Goal: Transaction & Acquisition: Purchase product/service

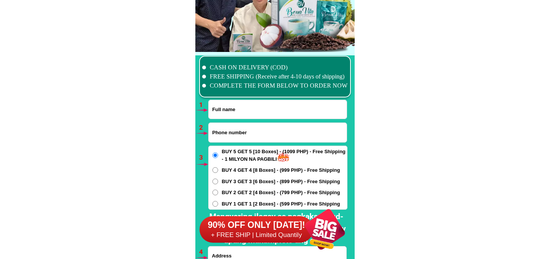
scroll to position [5592, 0]
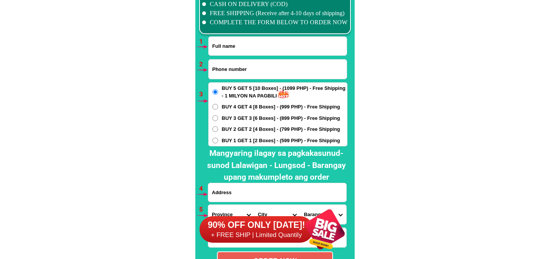
drag, startPoint x: 252, startPoint y: 49, endPoint x: 252, endPoint y: 56, distance: 7.6
click at [252, 49] on input "Input full_name" at bounding box center [278, 46] width 138 height 19
paste input "[PERSON_NAME] [PERSON_NAME]"
type input "[PERSON_NAME] [PERSON_NAME]"
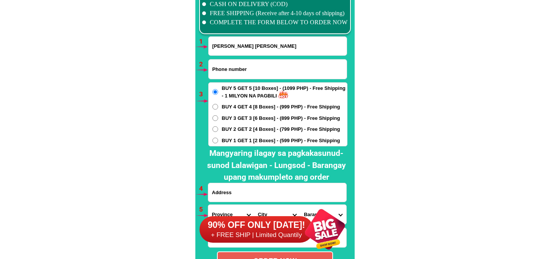
click at [224, 74] on input "Input phone_number" at bounding box center [278, 69] width 138 height 19
paste input "09303708781"
type input "09303708781"
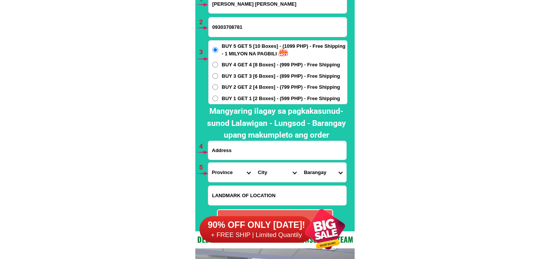
click at [240, 153] on input "Input address" at bounding box center [277, 150] width 138 height 19
paste input "Sitio Silangan Brgy Sto [PERSON_NAME] [GEOGRAPHIC_DATA] Brgy Outpost [GEOGRAPHI…"
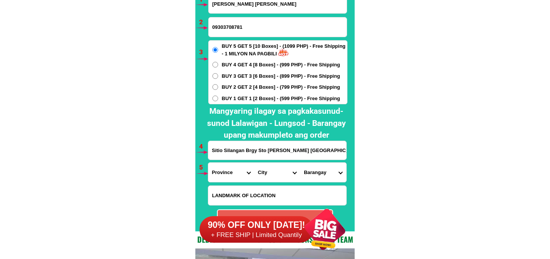
scroll to position [0, 79]
type input "Sitio Silangan Brgy Sto [PERSON_NAME] [GEOGRAPHIC_DATA] Brgy Outpost [GEOGRAPHI…"
click at [214, 168] on select "Province [GEOGRAPHIC_DATA] [GEOGRAPHIC_DATA] [GEOGRAPHIC_DATA] [GEOGRAPHIC_DATA…" at bounding box center [231, 172] width 46 height 19
select select "63_108"
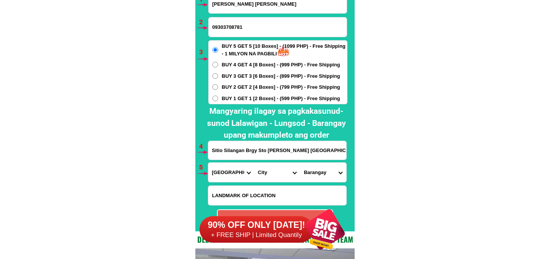
click at [208, 163] on select "Province [GEOGRAPHIC_DATA] [GEOGRAPHIC_DATA] [GEOGRAPHIC_DATA] [GEOGRAPHIC_DATA…" at bounding box center [231, 172] width 46 height 19
click at [267, 171] on select "City Agoncillo Alitagtag Allacapan [GEOGRAPHIC_DATA] [GEOGRAPHIC_DATA]-balete […" at bounding box center [277, 172] width 46 height 19
select select "63_1082301"
click at [254, 163] on select "City Agoncillo Alitagtag Allacapan [GEOGRAPHIC_DATA] [GEOGRAPHIC_DATA]-balete […" at bounding box center [277, 172] width 46 height 19
drag, startPoint x: 332, startPoint y: 166, endPoint x: 329, endPoint y: 172, distance: 6.8
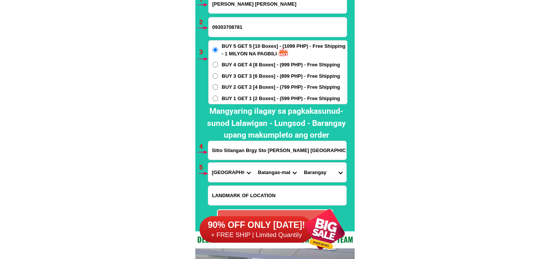
click at [329, 172] on select "Barangay Anilao east [GEOGRAPHIC_DATA] proper Bagalangit [GEOGRAPHIC_DATA] Cala…" at bounding box center [323, 172] width 46 height 19
select select "63_10823017952"
click at [300, 163] on select "Barangay Anilao east [GEOGRAPHIC_DATA] proper Bagalangit [GEOGRAPHIC_DATA] Cala…" at bounding box center [323, 172] width 46 height 19
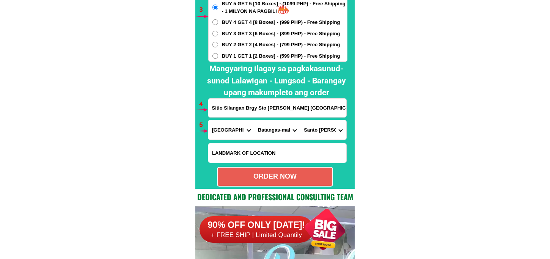
click at [289, 173] on div "ORDER NOW" at bounding box center [275, 176] width 115 height 10
type input "[PERSON_NAME] [PERSON_NAME]"
radio input "true"
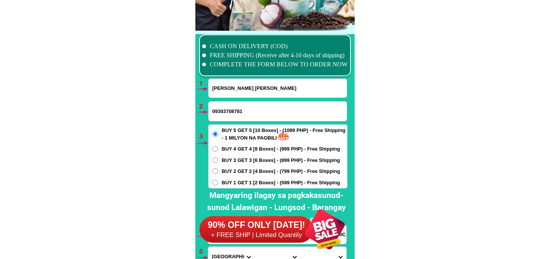
drag, startPoint x: 217, startPoint y: 77, endPoint x: 225, endPoint y: 88, distance: 13.5
click at [219, 77] on div at bounding box center [274, 175] width 159 height 282
drag, startPoint x: 225, startPoint y: 88, endPoint x: 309, endPoint y: 91, distance: 84.7
click at [225, 89] on input "[PERSON_NAME] [PERSON_NAME]" at bounding box center [278, 88] width 138 height 19
paste input "[PERSON_NAME]"
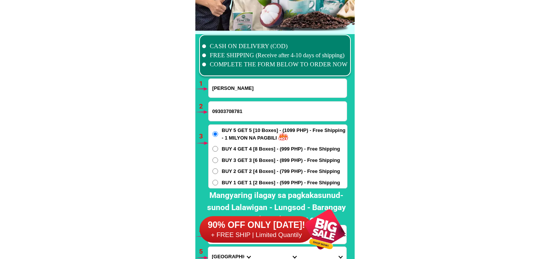
scroll to position [5592, 0]
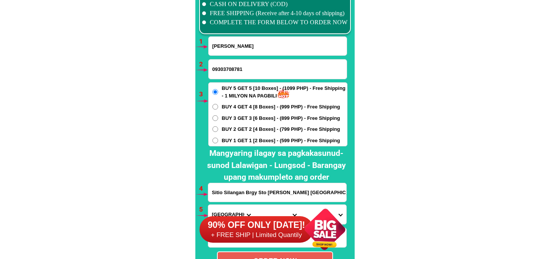
type input "[PERSON_NAME]"
click at [239, 60] on input "Input phone_number" at bounding box center [278, 69] width 138 height 19
paste input "09105676147"
type input "09105676147"
click at [234, 131] on span "BUY 2 GET 2 [4 Boxes] - (799 PHP) - Free Shipping" at bounding box center [281, 130] width 118 height 8
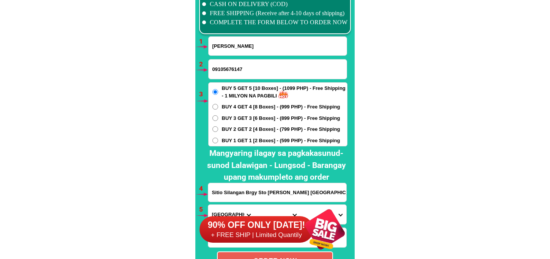
click at [218, 131] on input "BUY 2 GET 2 [4 Boxes] - (799 PHP) - Free Shipping" at bounding box center [215, 129] width 6 height 6
radio input "true"
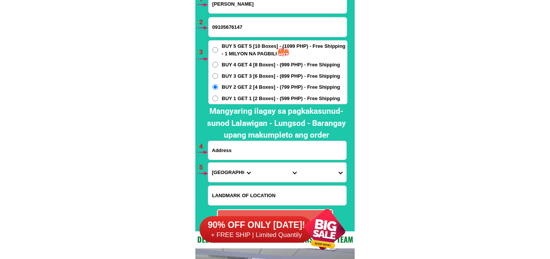
click at [252, 151] on input "Input address" at bounding box center [277, 150] width 138 height 19
paste input "Purok Paghedait Sto.Nino [GEOGRAPHIC_DATA] [GEOGRAPHIC_DATA] Likod sa [GEOGRAPH…"
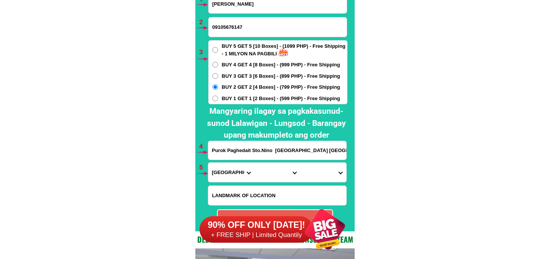
scroll to position [0, 46]
type input "Purok Paghedait Sto.Nino [GEOGRAPHIC_DATA] [GEOGRAPHIC_DATA] Likod sa [GEOGRAPH…"
drag, startPoint x: 229, startPoint y: 173, endPoint x: 232, endPoint y: 164, distance: 9.7
click at [229, 172] on select "Province [GEOGRAPHIC_DATA] [GEOGRAPHIC_DATA] [GEOGRAPHIC_DATA] [GEOGRAPHIC_DATA…" at bounding box center [231, 172] width 46 height 19
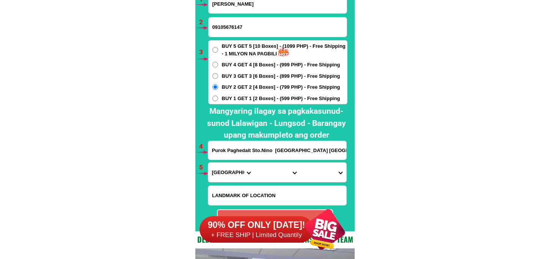
select select "63_170"
click at [208, 163] on select "Province [GEOGRAPHIC_DATA] [GEOGRAPHIC_DATA] [GEOGRAPHIC_DATA] [GEOGRAPHIC_DATA…" at bounding box center [231, 172] width 46 height 19
drag, startPoint x: 275, startPoint y: 174, endPoint x: 274, endPoint y: 165, distance: 9.1
click at [274, 173] on select "City Alamada Aleosan Antipas Arakan Banisilan [GEOGRAPHIC_DATA]-city [GEOGRAPHI…" at bounding box center [277, 172] width 46 height 19
select select "63_1704228"
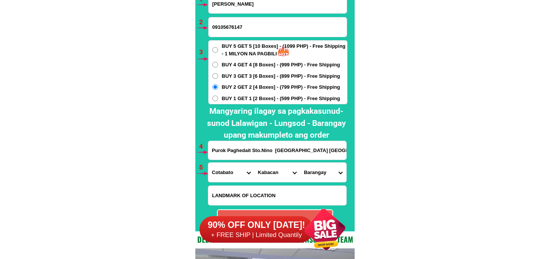
drag, startPoint x: 222, startPoint y: 171, endPoint x: 224, endPoint y: 164, distance: 7.9
click at [222, 171] on select "Province [GEOGRAPHIC_DATA] [GEOGRAPHIC_DATA] [GEOGRAPHIC_DATA] [GEOGRAPHIC_DATA…" at bounding box center [231, 172] width 46 height 19
select select "63_995"
click at [208, 163] on select "Province [GEOGRAPHIC_DATA] [GEOGRAPHIC_DATA] [GEOGRAPHIC_DATA] [GEOGRAPHIC_DATA…" at bounding box center [231, 172] width 46 height 19
click at [267, 172] on select "City General-[GEOGRAPHIC_DATA]-city [GEOGRAPHIC_DATA]-[GEOGRAPHIC_DATA]-[GEOGRA…" at bounding box center [277, 172] width 46 height 19
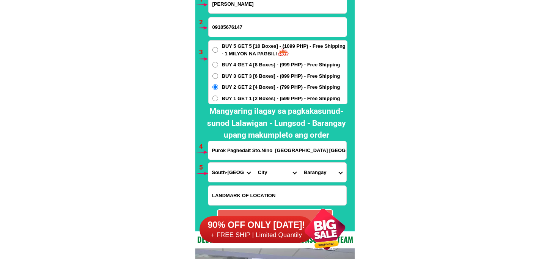
select select "63_9954192"
click at [254, 163] on select "City General-[GEOGRAPHIC_DATA]-city [GEOGRAPHIC_DATA]-[GEOGRAPHIC_DATA]-[GEOGRA…" at bounding box center [277, 172] width 46 height 19
drag, startPoint x: 310, startPoint y: 173, endPoint x: 316, endPoint y: 164, distance: 11.1
click at [312, 171] on select "Barangay Assumption (bulol) Avancena (bo. 3) Cacub Caloocan [PERSON_NAME] [PERS…" at bounding box center [323, 172] width 46 height 19
select select "63_99541926024"
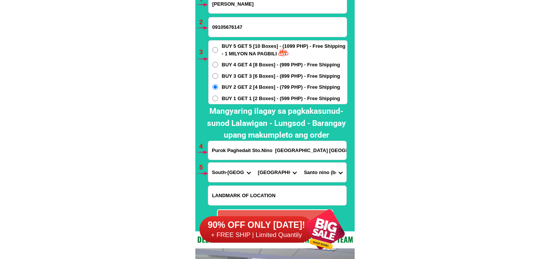
click at [300, 163] on select "Barangay Assumption (bulol) Avancena (bo. 3) Cacub Caloocan [PERSON_NAME] [PERS…" at bounding box center [323, 172] width 46 height 19
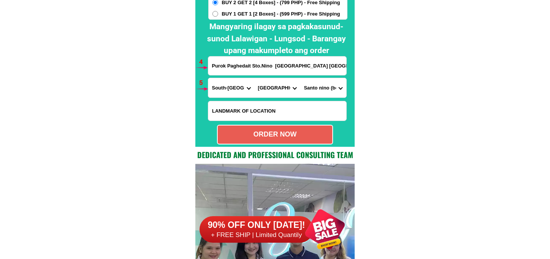
click at [280, 137] on div "ORDER NOW" at bounding box center [275, 134] width 115 height 10
type input "Purok Paghedait Sto.Nino [GEOGRAPHIC_DATA] [GEOGRAPHIC_DATA] Likod sa [GEOGRAPH…"
radio input "true"
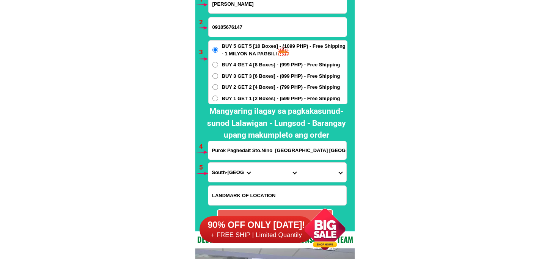
scroll to position [5592, 0]
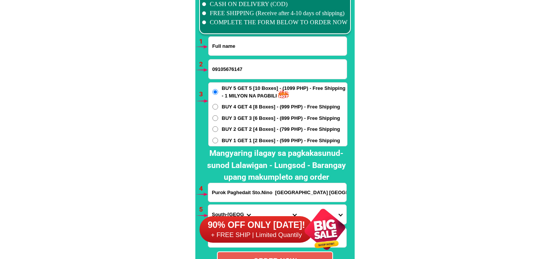
click at [238, 47] on input "Input full_name" at bounding box center [278, 46] width 138 height 19
paste input "[PERSON_NAME]"
type input "[PERSON_NAME]"
click at [232, 68] on input "Input phone_number" at bounding box center [278, 69] width 138 height 19
paste input "09551089108"
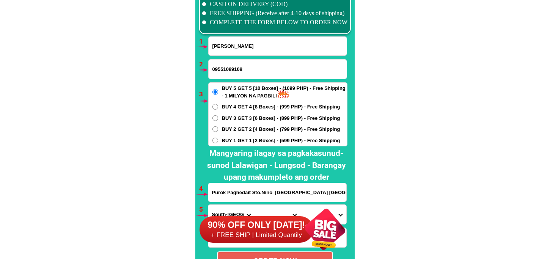
type input "09551089108"
click at [238, 128] on span "BUY 2 GET 2 [4 Boxes] - (799 PHP) - Free Shipping" at bounding box center [281, 130] width 118 height 8
click at [218, 128] on input "BUY 2 GET 2 [4 Boxes] - (799 PHP) - Free Shipping" at bounding box center [215, 129] width 6 height 6
radio input "true"
click at [252, 194] on input "Purok Paghedait Sto.Nino [GEOGRAPHIC_DATA] [GEOGRAPHIC_DATA] Likod sa [GEOGRAPH…" at bounding box center [277, 192] width 138 height 19
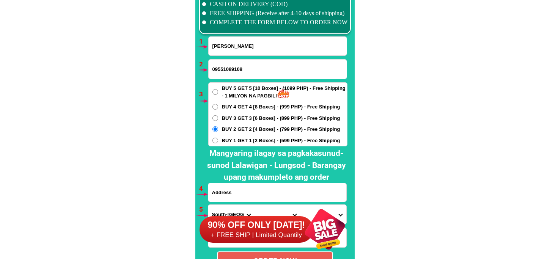
paste input "[PERSON_NAME] c/o [PERSON_NAME] [PERSON_NAME] Brgy San Pablo, Burauen Leyte , […"
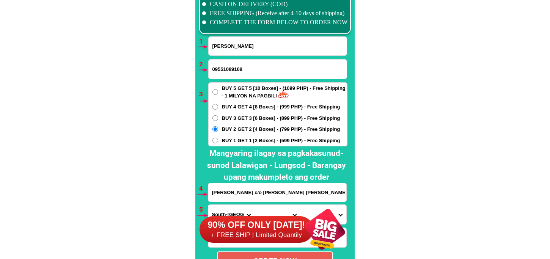
scroll to position [0, 88]
type input "[PERSON_NAME] c/o [PERSON_NAME] [PERSON_NAME] Brgy San Pablo, Burauen Leyte , […"
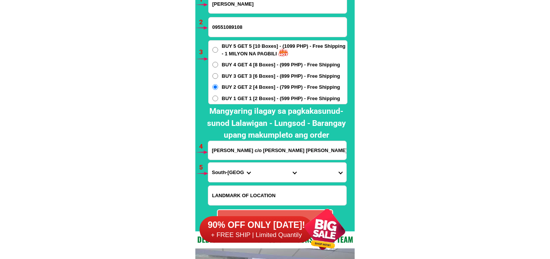
click at [230, 173] on select "Province [GEOGRAPHIC_DATA] [GEOGRAPHIC_DATA] [GEOGRAPHIC_DATA] [GEOGRAPHIC_DATA…" at bounding box center [231, 172] width 46 height 19
select select "63_199"
click at [208, 163] on select "Province [GEOGRAPHIC_DATA] [GEOGRAPHIC_DATA] [GEOGRAPHIC_DATA] [GEOGRAPHIC_DATA…" at bounding box center [231, 172] width 46 height 19
drag, startPoint x: 260, startPoint y: 179, endPoint x: 259, endPoint y: 175, distance: 4.2
click at [259, 176] on select "City [GEOGRAPHIC_DATA] [GEOGRAPHIC_DATA] [GEOGRAPHIC_DATA] [GEOGRAPHIC_DATA] [G…" at bounding box center [277, 172] width 46 height 19
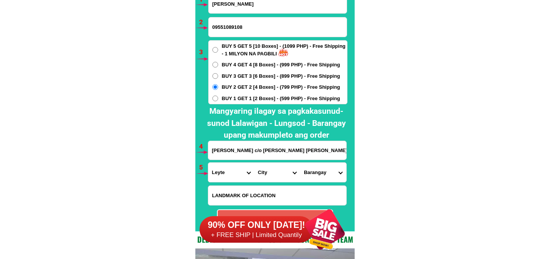
select select "63_199714"
click at [254, 163] on select "City [GEOGRAPHIC_DATA] [GEOGRAPHIC_DATA] [GEOGRAPHIC_DATA] [GEOGRAPHIC_DATA] [G…" at bounding box center [277, 172] width 46 height 19
drag, startPoint x: 317, startPoint y: 158, endPoint x: 316, endPoint y: 163, distance: 4.9
click at [316, 161] on form "[PERSON_NAME] 09551089108 ORDER NOW [PERSON_NAME] c/o [PERSON_NAME] Go [PERSON_…" at bounding box center [278, 111] width 140 height 235
drag, startPoint x: 317, startPoint y: 172, endPoint x: 322, endPoint y: 162, distance: 11.2
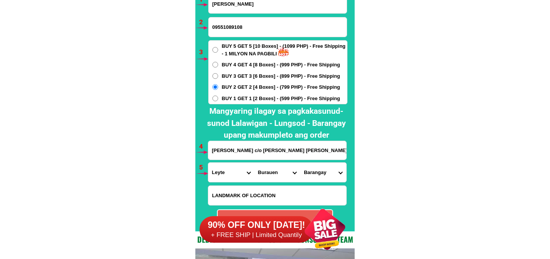
click at [319, 173] on select "Barangay Abuyogon [GEOGRAPHIC_DATA] [GEOGRAPHIC_DATA] Balao [GEOGRAPHIC_DATA] B…" at bounding box center [323, 172] width 46 height 19
select select "63_1997145131"
click at [300, 163] on select "Barangay Abuyogon [GEOGRAPHIC_DATA] [GEOGRAPHIC_DATA] Balao [GEOGRAPHIC_DATA] B…" at bounding box center [323, 172] width 46 height 19
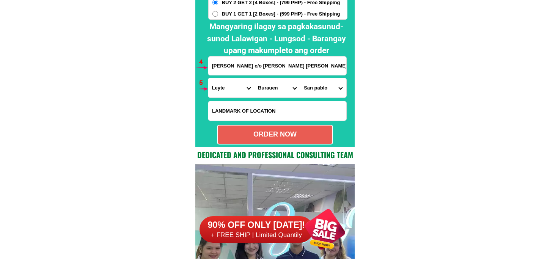
click at [258, 139] on div "ORDER NOW" at bounding box center [275, 134] width 115 height 10
radio input "true"
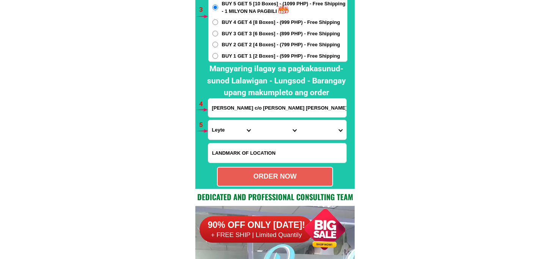
scroll to position [5592, 0]
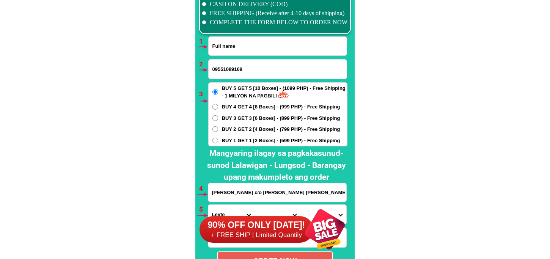
drag, startPoint x: 230, startPoint y: 48, endPoint x: 248, endPoint y: 55, distance: 19.0
click at [230, 48] on input "Input full_name" at bounding box center [278, 46] width 138 height 19
paste input "[PERSON_NAME]"
type input "[PERSON_NAME]"
click at [220, 66] on input "09551089108" at bounding box center [278, 69] width 138 height 19
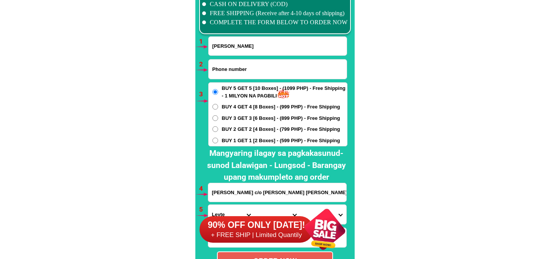
paste input "09602986991"
type input "09602986991"
click at [229, 128] on span "BUY 2 GET 2 [4 Boxes] - (799 PHP) - Free Shipping" at bounding box center [281, 130] width 118 height 8
click at [218, 128] on input "BUY 2 GET 2 [4 Boxes] - (799 PHP) - Free Shipping" at bounding box center [215, 129] width 6 height 6
radio input "true"
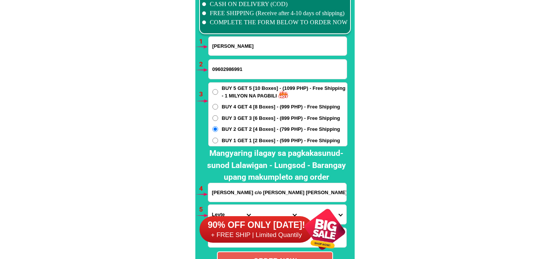
click at [234, 140] on span "BUY 1 GET 1 [2 Boxes] - (599 PHP) - Free Shipping" at bounding box center [281, 141] width 118 height 8
click at [218, 140] on input "BUY 1 GET 1 [2 Boxes] - (599 PHP) - Free Shipping" at bounding box center [215, 141] width 6 height 6
radio input "true"
click at [245, 190] on input "[PERSON_NAME] c/o [PERSON_NAME] [PERSON_NAME] Brgy San Pablo, Burauen Leyte , […" at bounding box center [277, 192] width 138 height 19
paste input "ph7pkg 7 c blk 43 lot 19 bagong silang caloocan [GEOGRAPHIC_DATA] barangay 176"
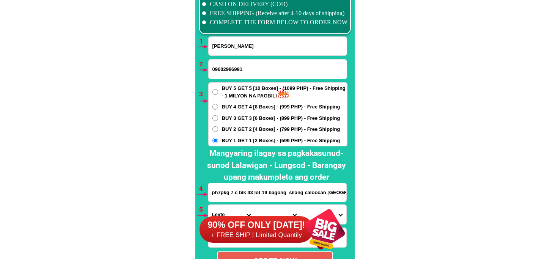
scroll to position [0, 45]
type input "ph7pkg 7 c blk 43 lot 19 bagong silang caloocan [GEOGRAPHIC_DATA] barangay 176"
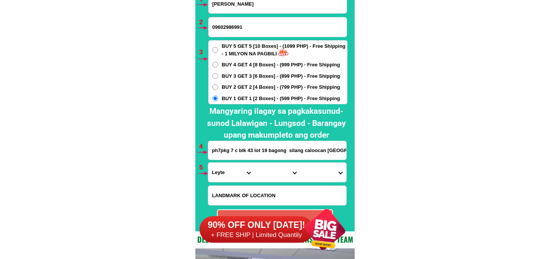
click at [225, 178] on select "Province [GEOGRAPHIC_DATA] [GEOGRAPHIC_DATA] [GEOGRAPHIC_DATA] [GEOGRAPHIC_DATA…" at bounding box center [231, 172] width 46 height 19
select select "63_219"
click at [208, 163] on select "Province [GEOGRAPHIC_DATA] [GEOGRAPHIC_DATA] [GEOGRAPHIC_DATA] [GEOGRAPHIC_DATA…" at bounding box center [231, 172] width 46 height 19
drag, startPoint x: 273, startPoint y: 171, endPoint x: 273, endPoint y: 165, distance: 6.1
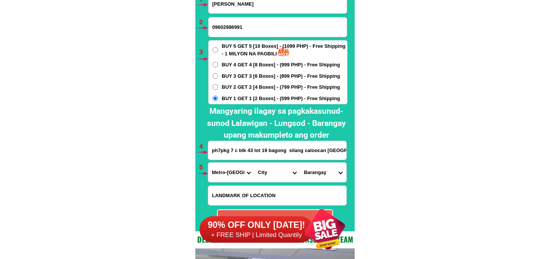
click at [273, 165] on select "City [GEOGRAPHIC_DATA] [GEOGRAPHIC_DATA] [GEOGRAPHIC_DATA] [GEOGRAPHIC_DATA]-ci…" at bounding box center [277, 172] width 46 height 19
select select "63_2199773"
click at [254, 163] on select "City [GEOGRAPHIC_DATA] [GEOGRAPHIC_DATA] [GEOGRAPHIC_DATA] [GEOGRAPHIC_DATA]-ci…" at bounding box center [277, 172] width 46 height 19
click at [322, 166] on select "[GEOGRAPHIC_DATA]" at bounding box center [323, 172] width 46 height 19
select select "63_21997732517"
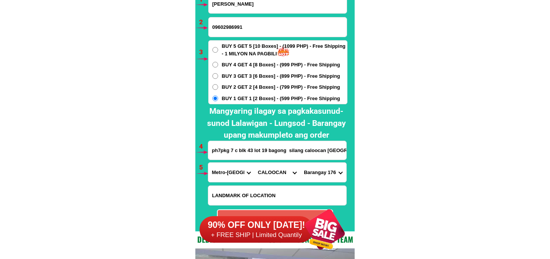
click at [300, 163] on select "[GEOGRAPHIC_DATA]" at bounding box center [323, 172] width 46 height 19
click at [325, 171] on select "[GEOGRAPHIC_DATA]" at bounding box center [323, 172] width 46 height 19
click at [300, 163] on select "[GEOGRAPHIC_DATA]" at bounding box center [323, 172] width 46 height 19
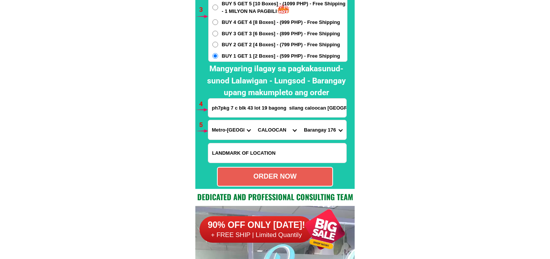
click at [307, 169] on div "ORDER NOW" at bounding box center [275, 177] width 116 height 20
radio input "true"
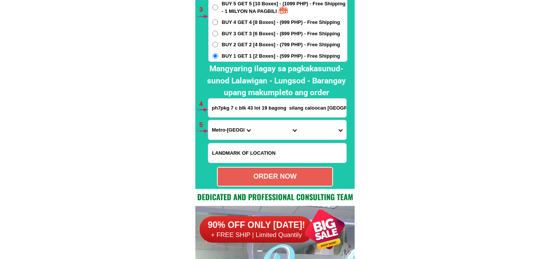
radio input "true"
